Goal: Find specific page/section: Find specific page/section

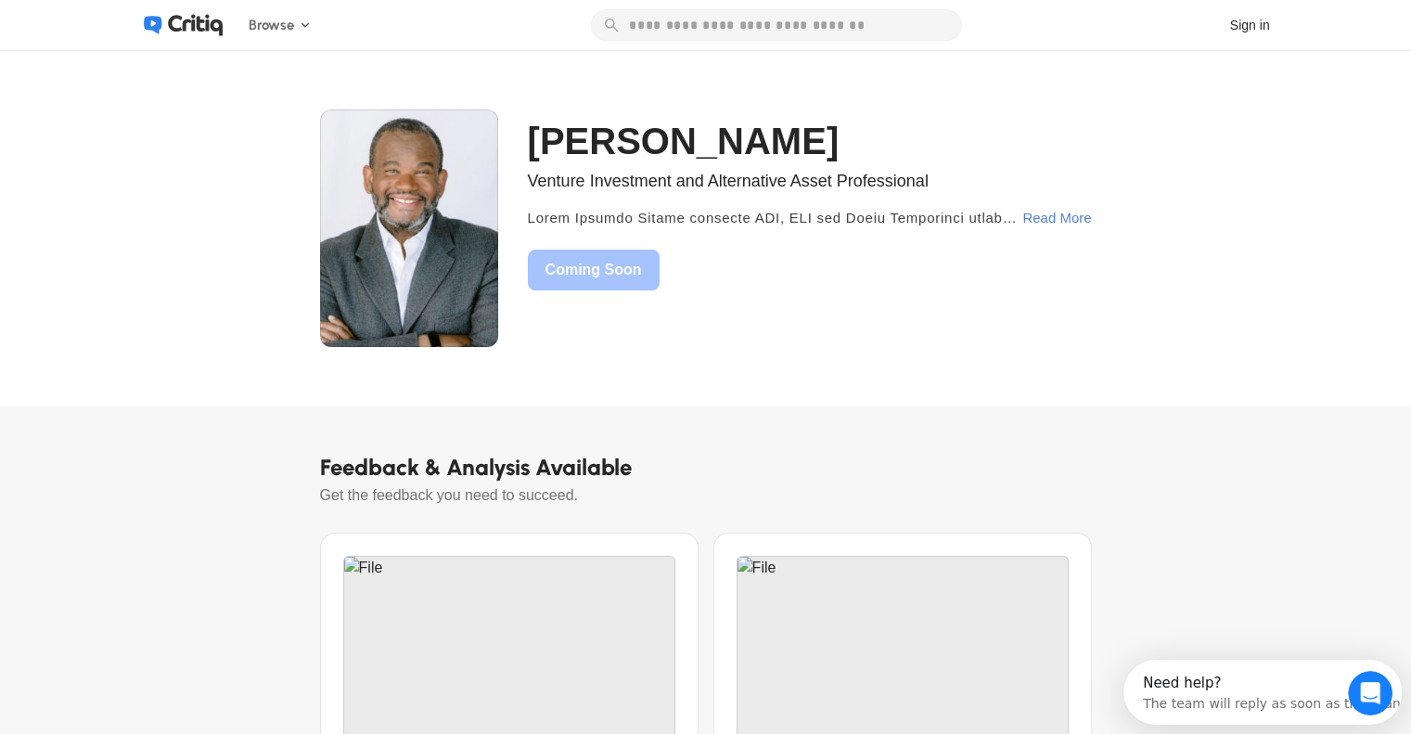
click at [1076, 221] on div "Read More" at bounding box center [1056, 217] width 69 height 33
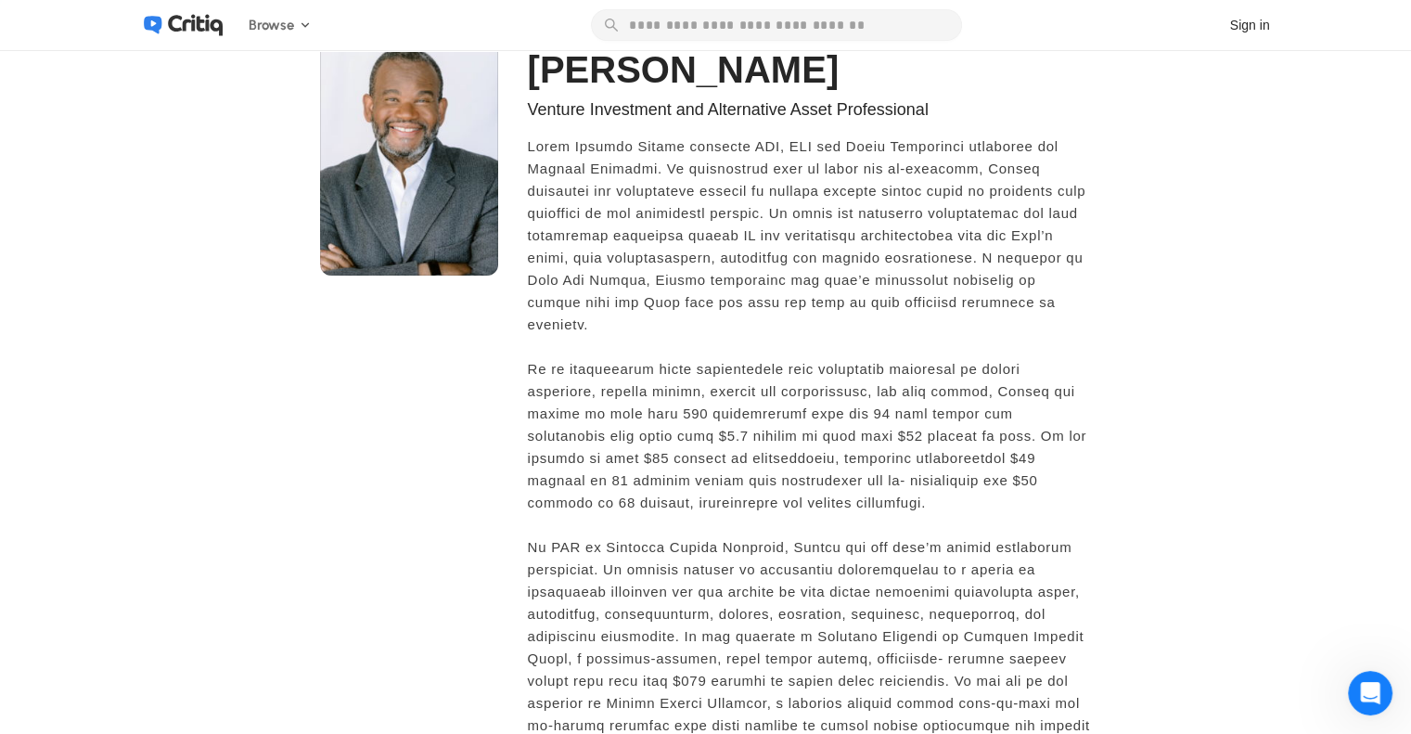
scroll to position [74, 0]
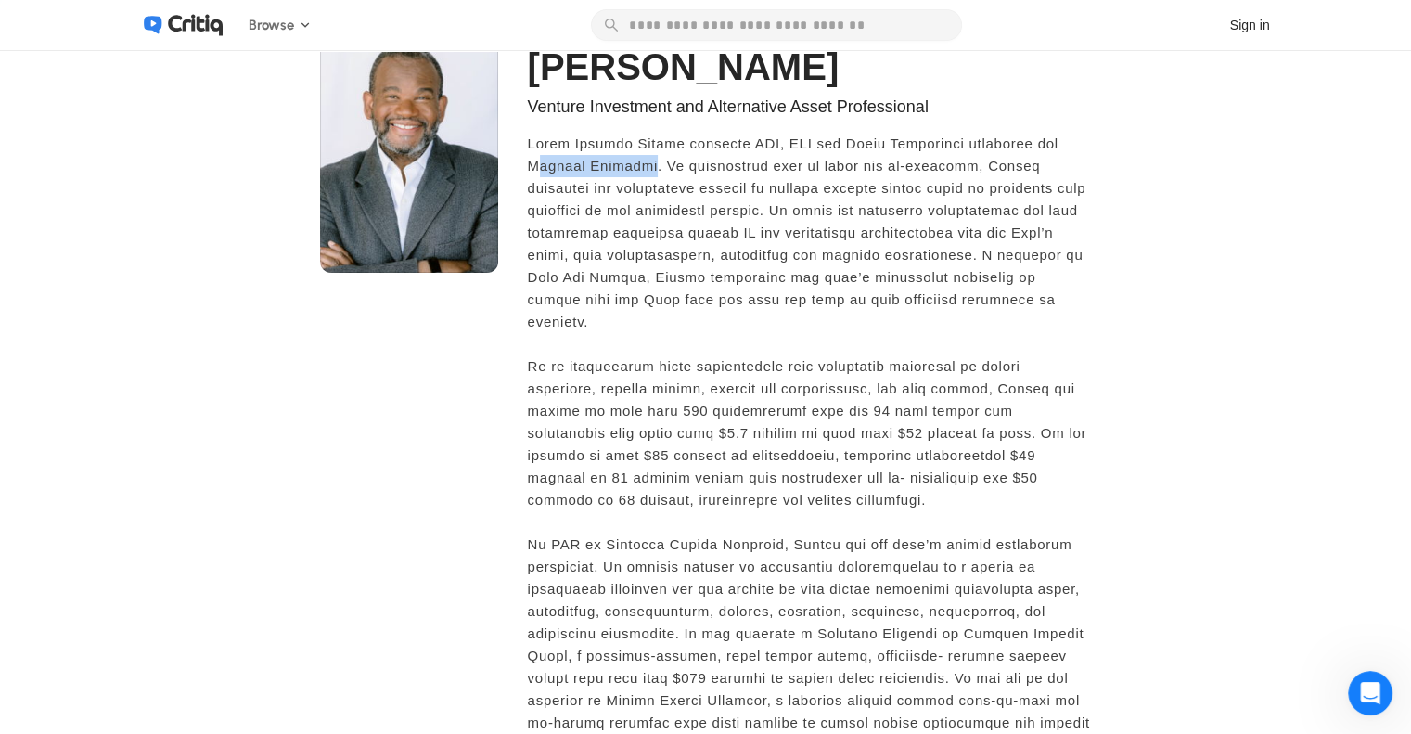
drag, startPoint x: 538, startPoint y: 166, endPoint x: 649, endPoint y: 158, distance: 111.7
type textarea "**********"
click at [649, 158] on span at bounding box center [810, 678] width 564 height 1091
click at [553, 162] on span at bounding box center [810, 678] width 564 height 1091
drag, startPoint x: 537, startPoint y: 165, endPoint x: 653, endPoint y: 162, distance: 116.0
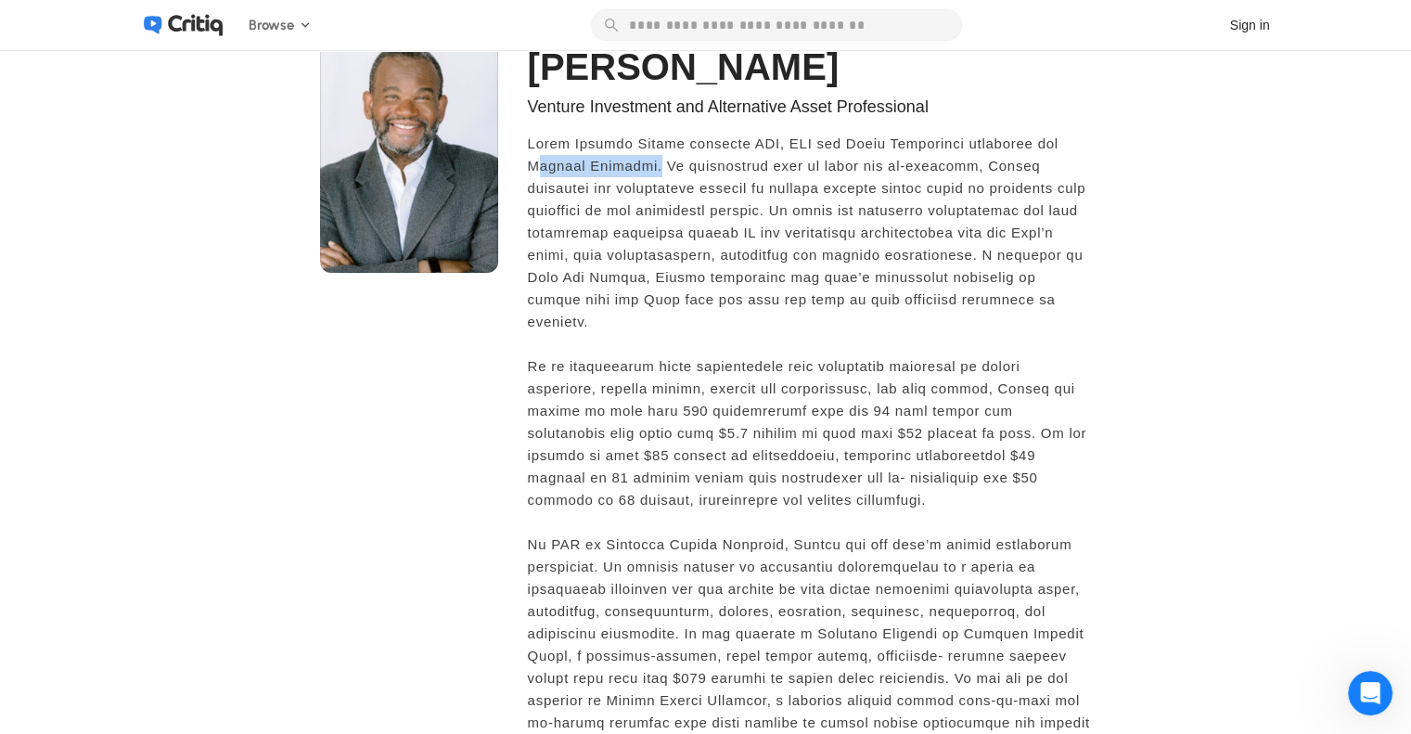
click at [653, 162] on span at bounding box center [810, 678] width 564 height 1091
drag, startPoint x: 536, startPoint y: 167, endPoint x: 649, endPoint y: 164, distance: 113.2
click at [649, 164] on span at bounding box center [810, 678] width 564 height 1091
copy span "Include Ventures"
click at [627, 264] on span at bounding box center [810, 678] width 564 height 1091
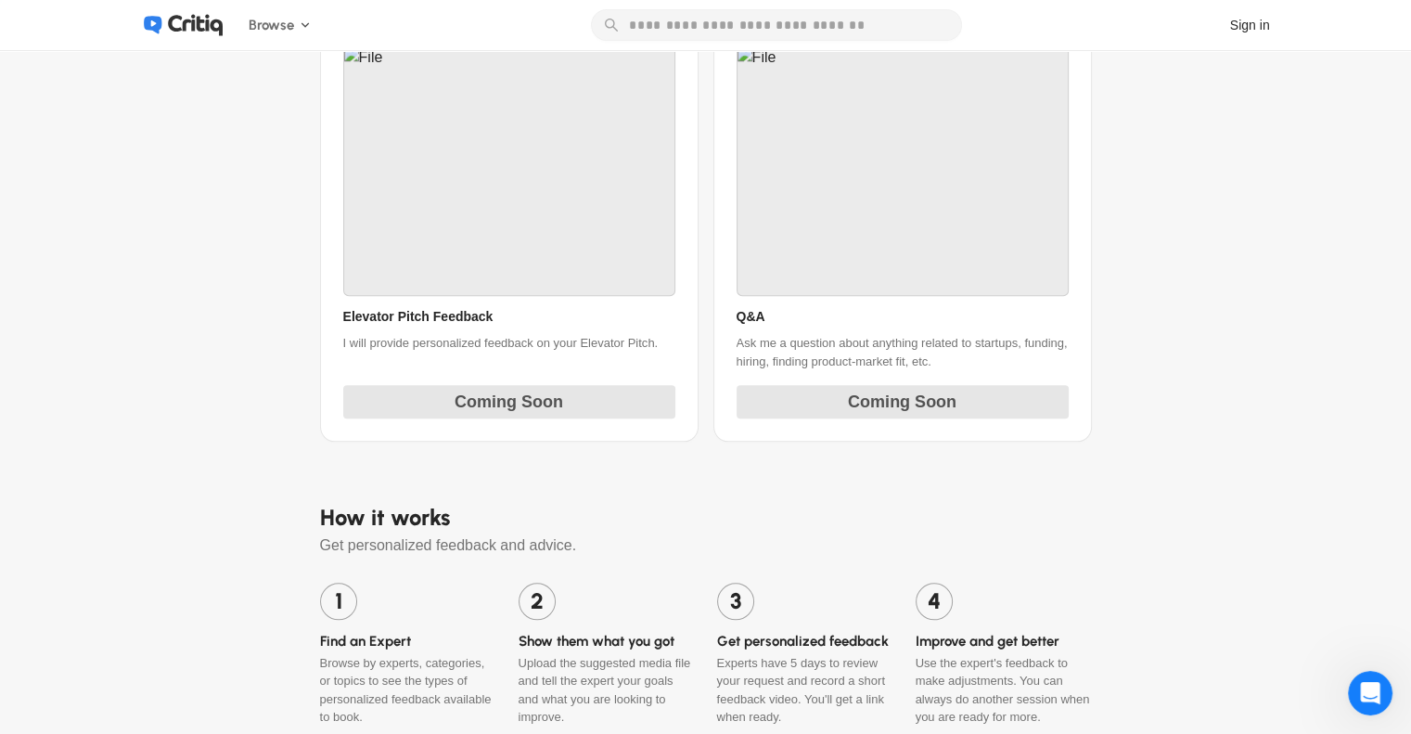
scroll to position [1967, 0]
